Goal: Find specific page/section: Find specific page/section

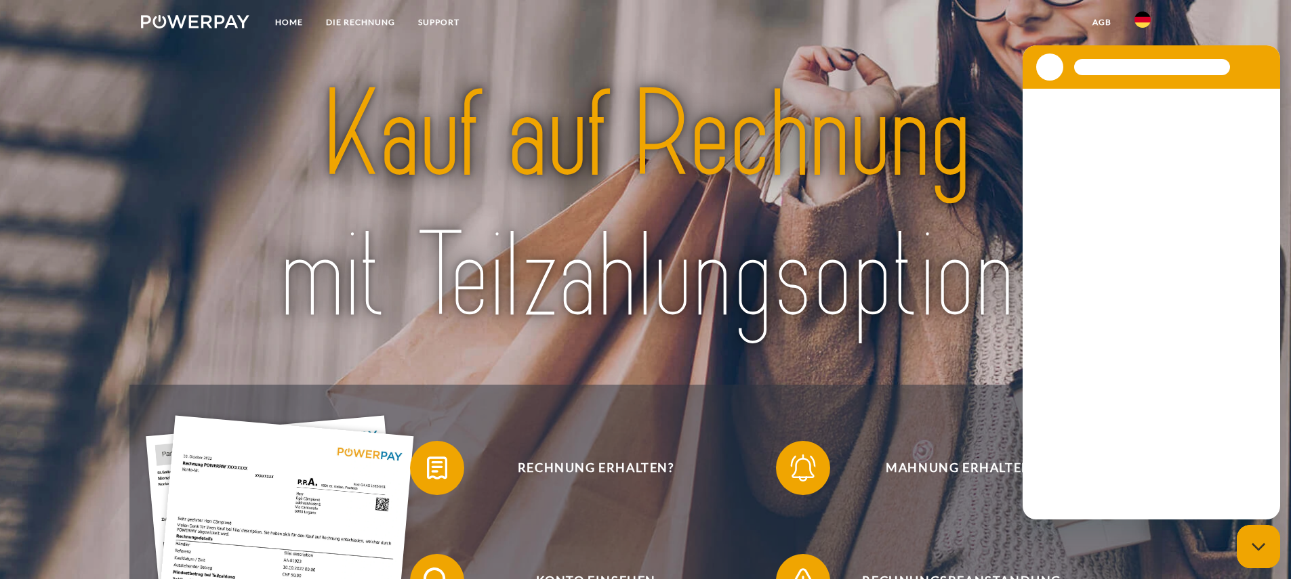
click at [1141, 17] on img at bounding box center [1143, 20] width 16 height 16
click at [1143, 20] on img at bounding box center [1143, 20] width 16 height 16
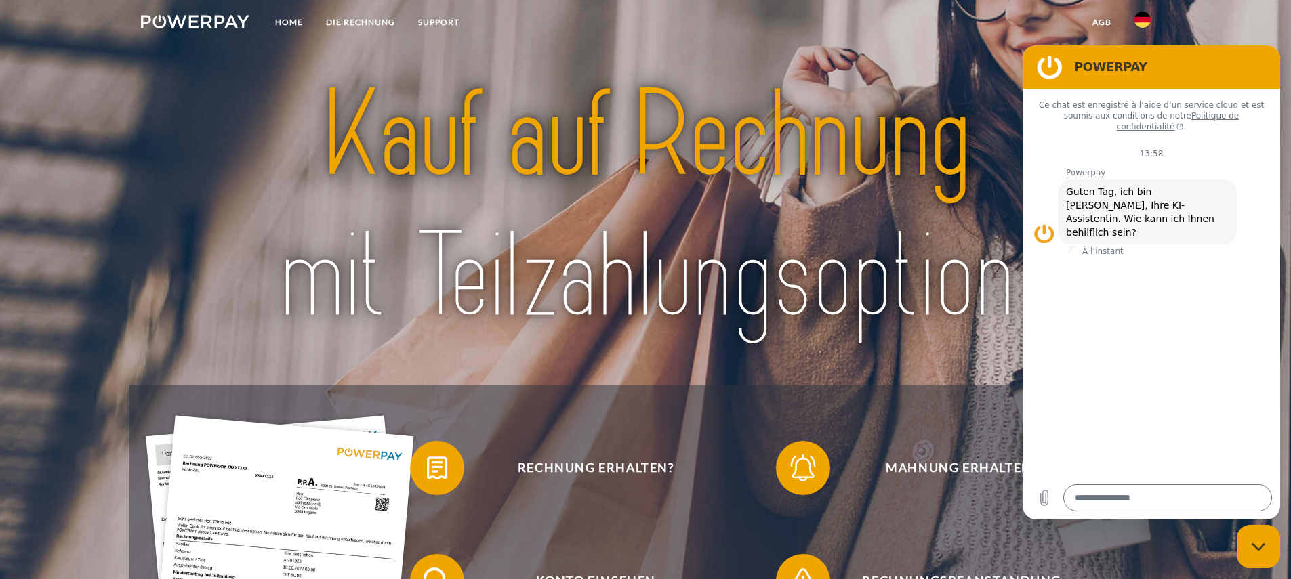
click at [1147, 15] on img at bounding box center [1143, 20] width 16 height 16
click at [1144, 18] on img at bounding box center [1143, 20] width 16 height 16
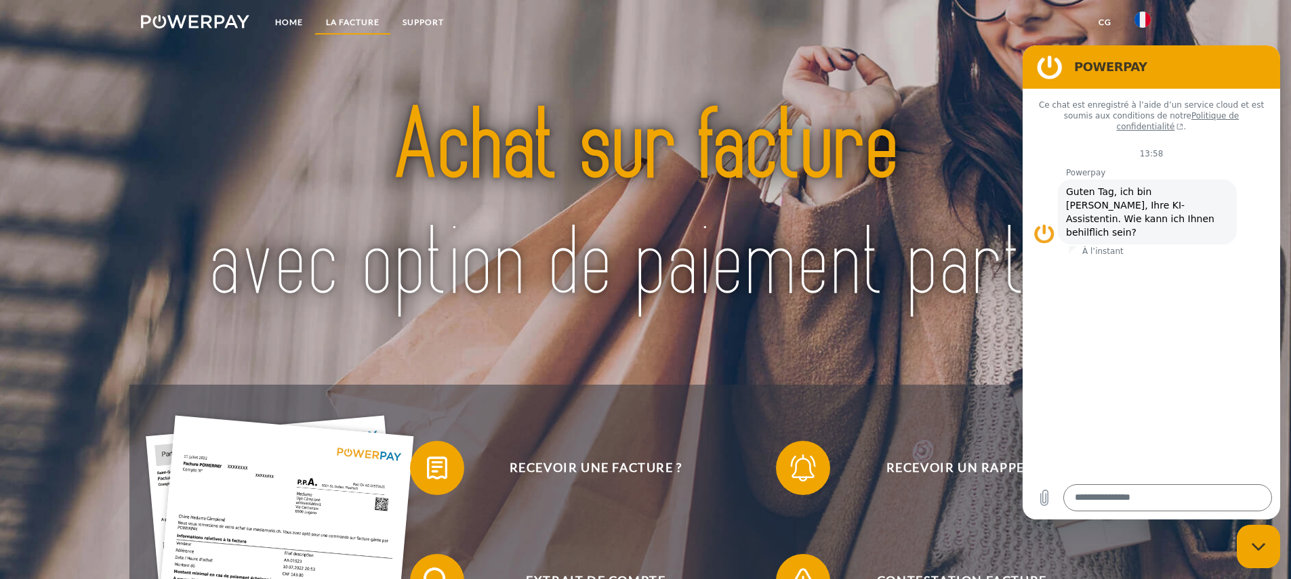
click at [359, 18] on link "LA FACTURE" at bounding box center [352, 22] width 77 height 24
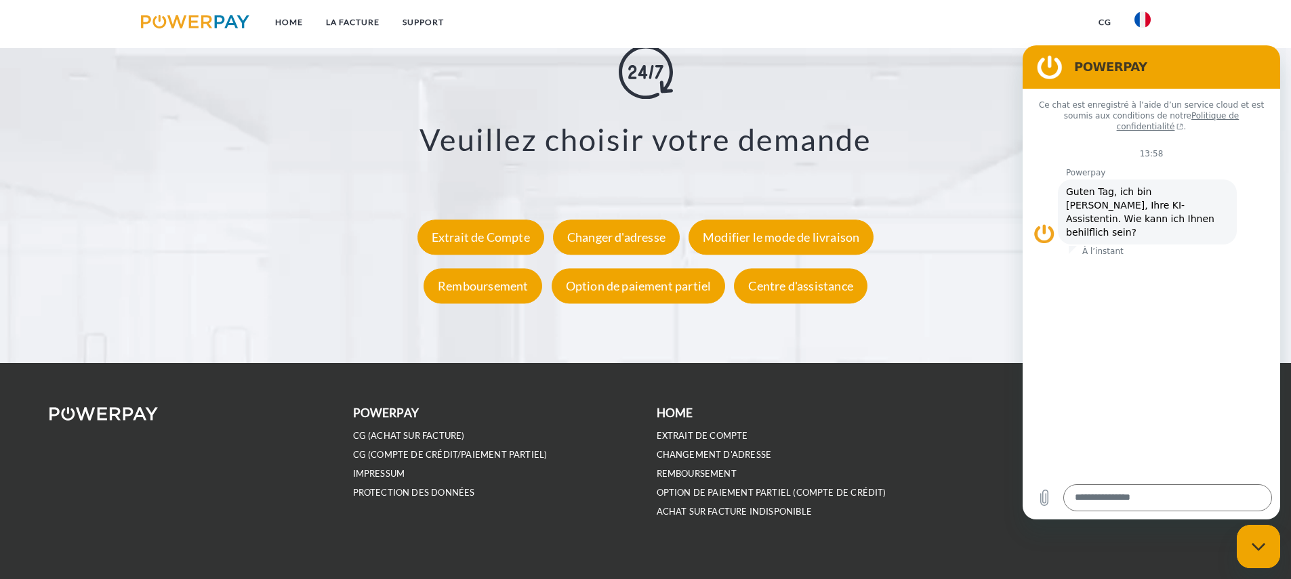
scroll to position [2545, 0]
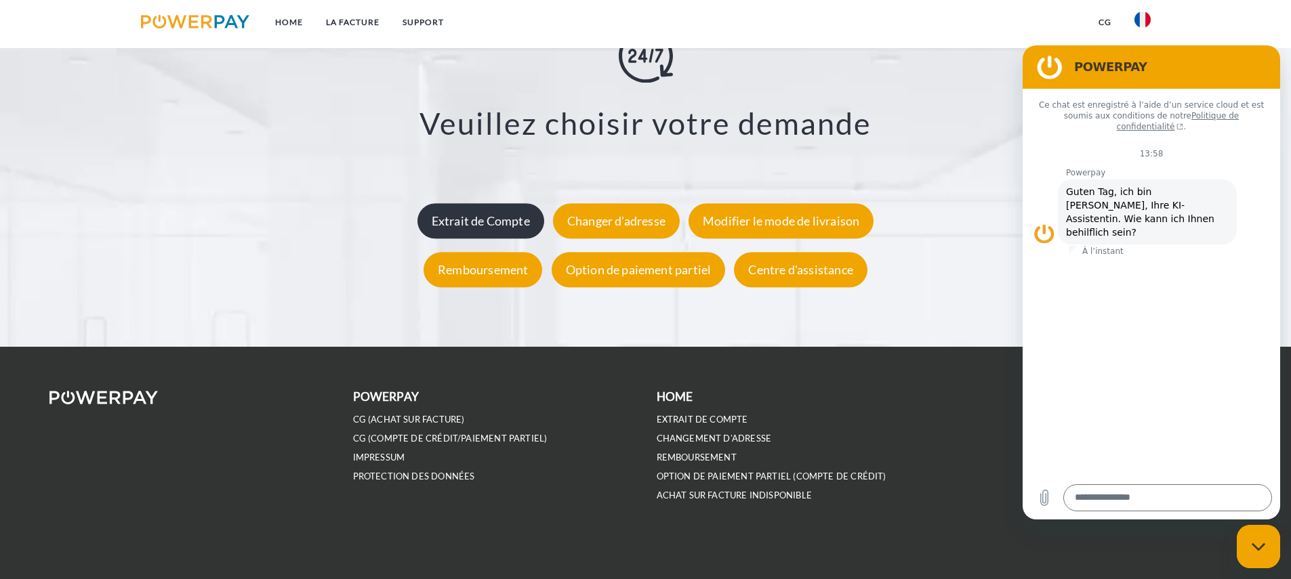
click at [495, 220] on div "Extrait de Compte" at bounding box center [481, 220] width 127 height 35
